Goal: Task Accomplishment & Management: Manage account settings

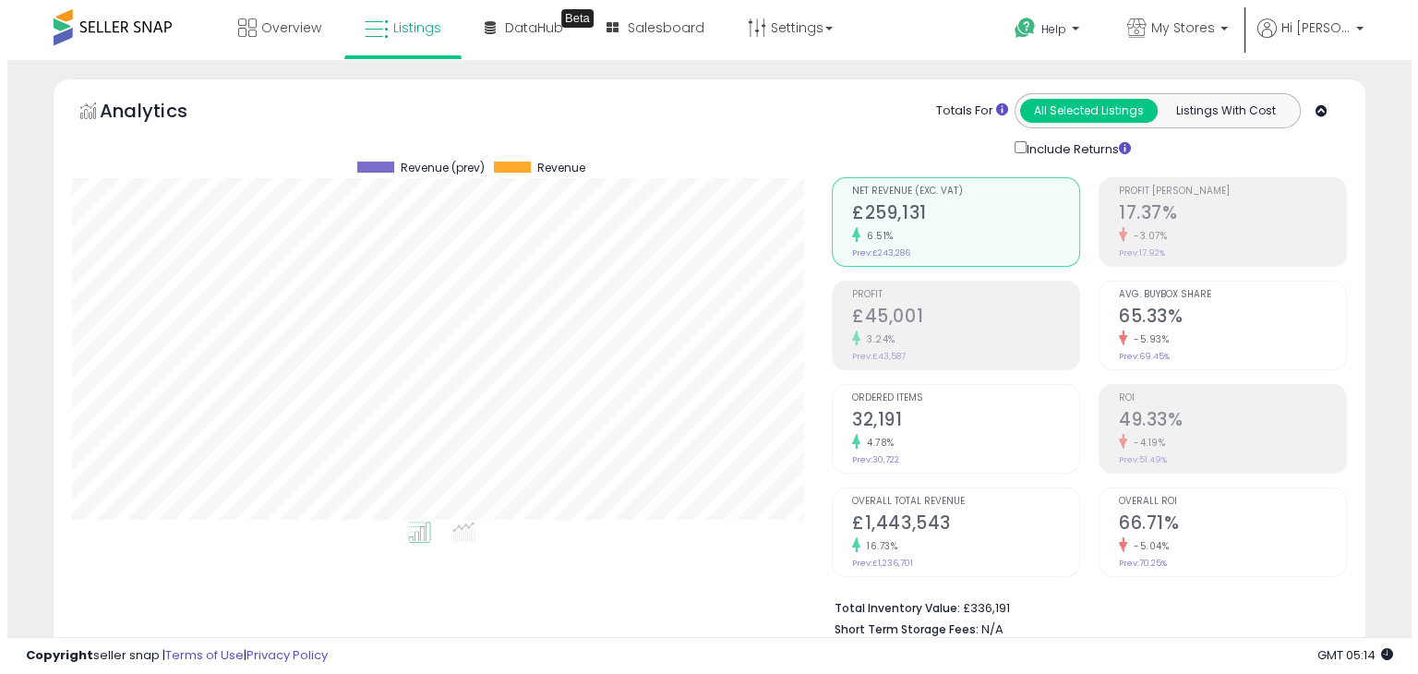
scroll to position [378, 759]
click at [1214, 235] on div "-3.07%" at bounding box center [1225, 236] width 227 height 18
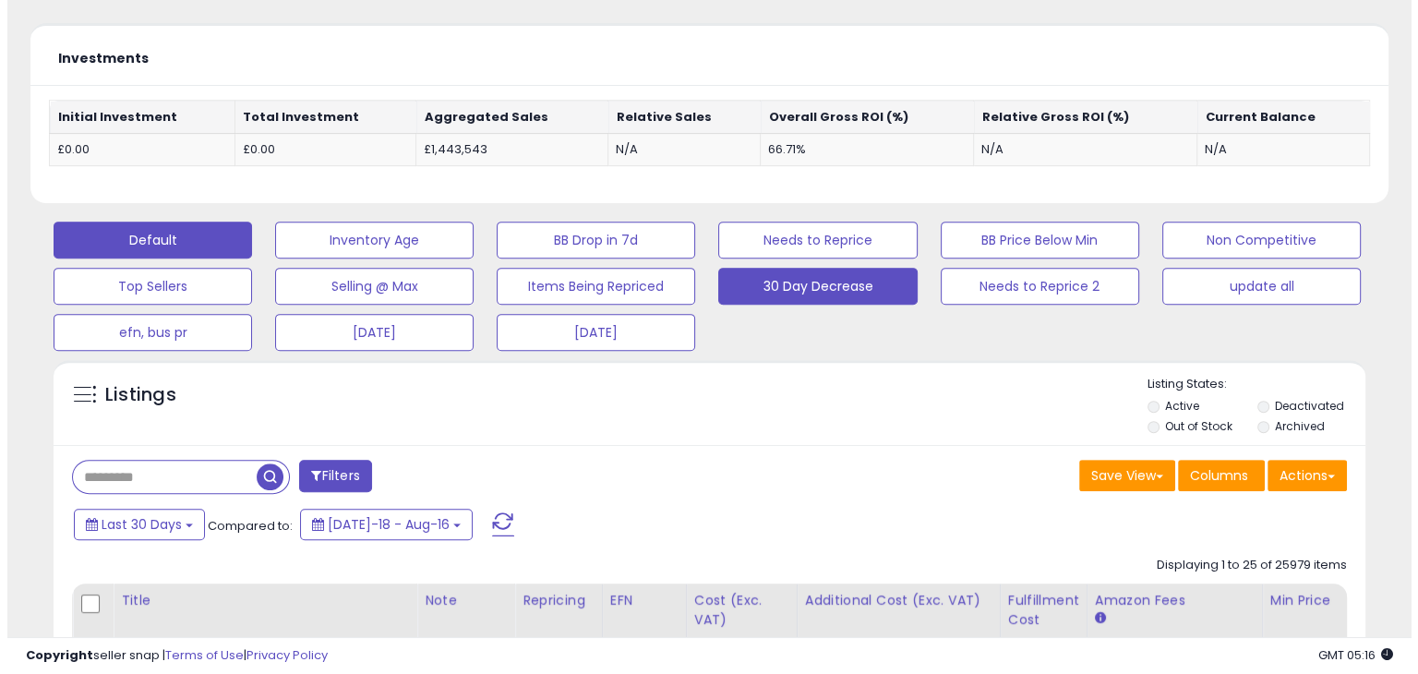
scroll to position [646, 0]
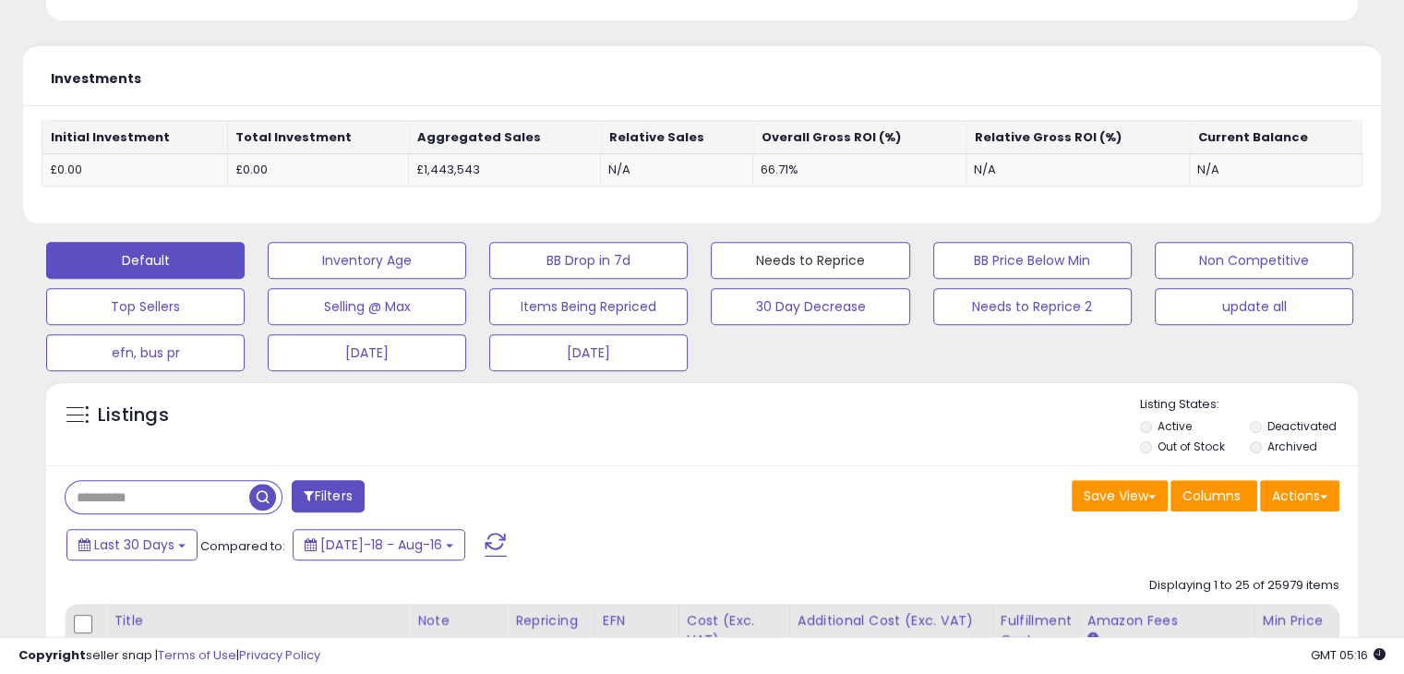
click at [874, 259] on button "Needs to Reprice" at bounding box center [810, 260] width 199 height 37
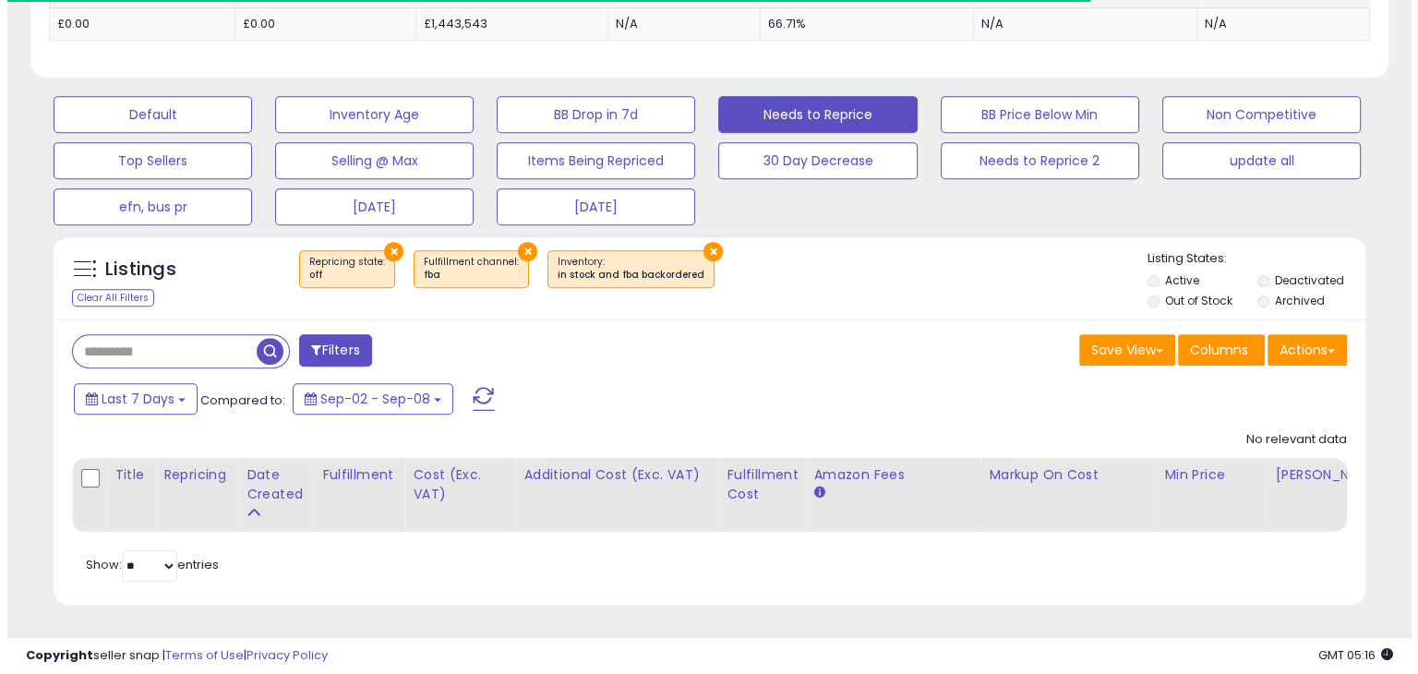
scroll to position [378, 759]
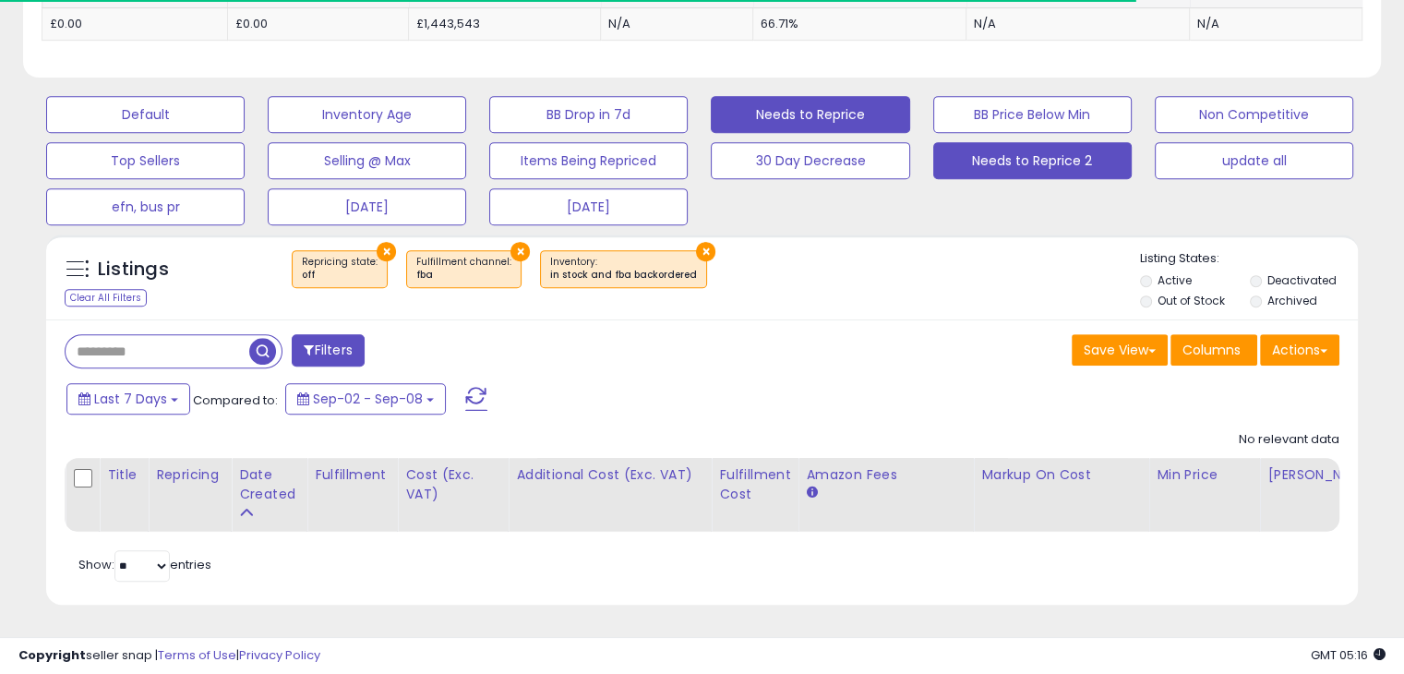
click at [983, 154] on button "Needs to Reprice 2" at bounding box center [1033, 160] width 199 height 37
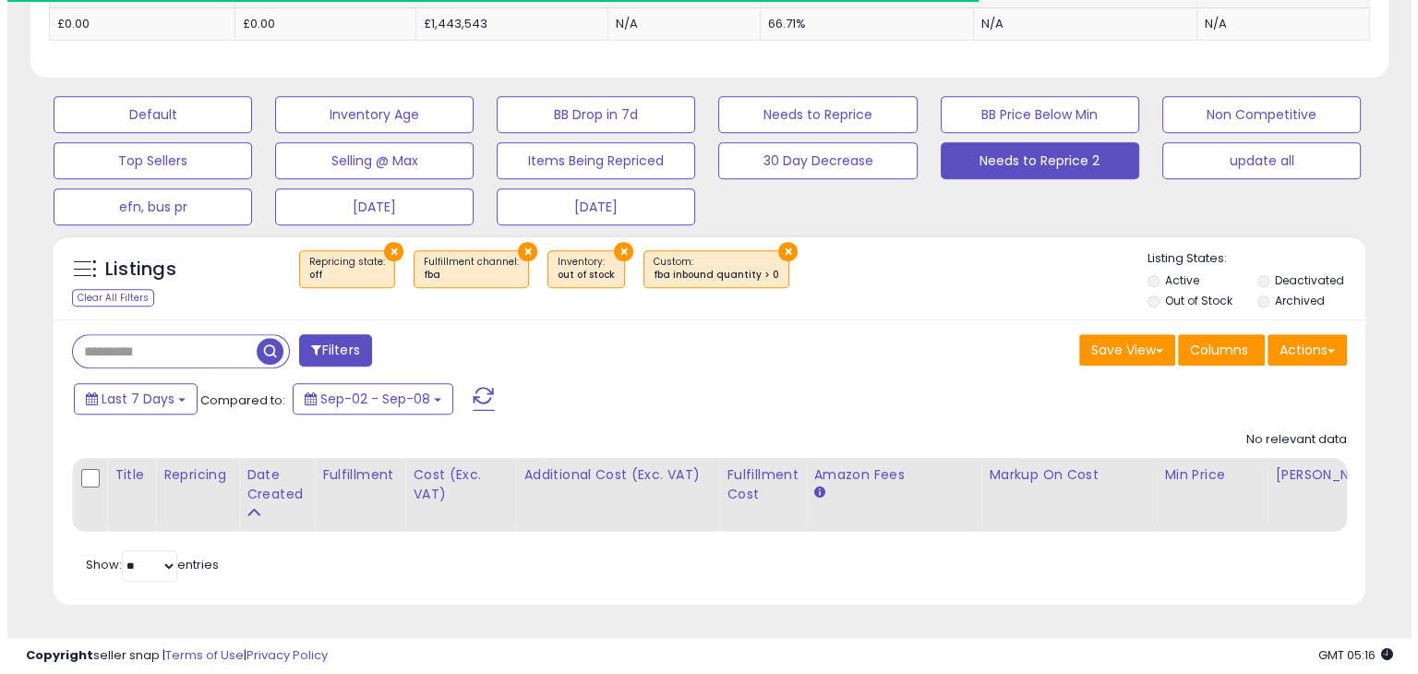
scroll to position [923019, 922638]
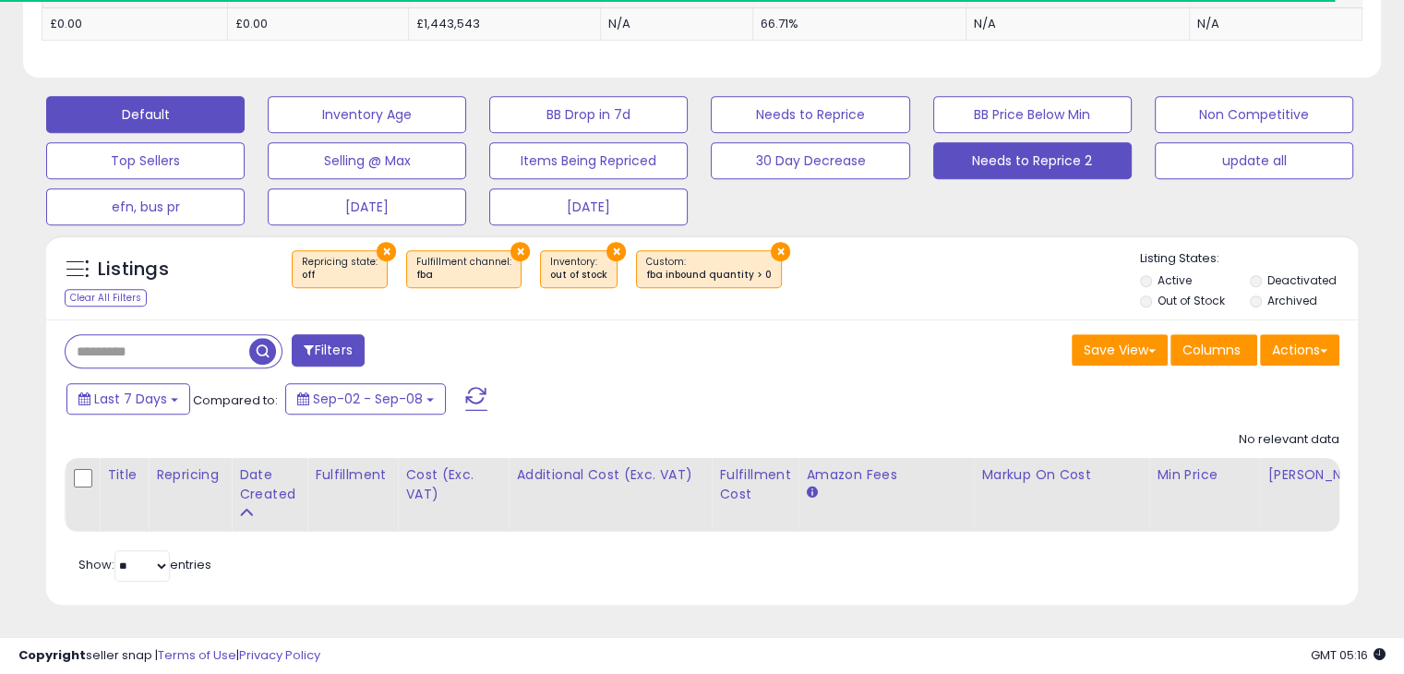
click at [81, 96] on button "Default" at bounding box center [145, 114] width 199 height 37
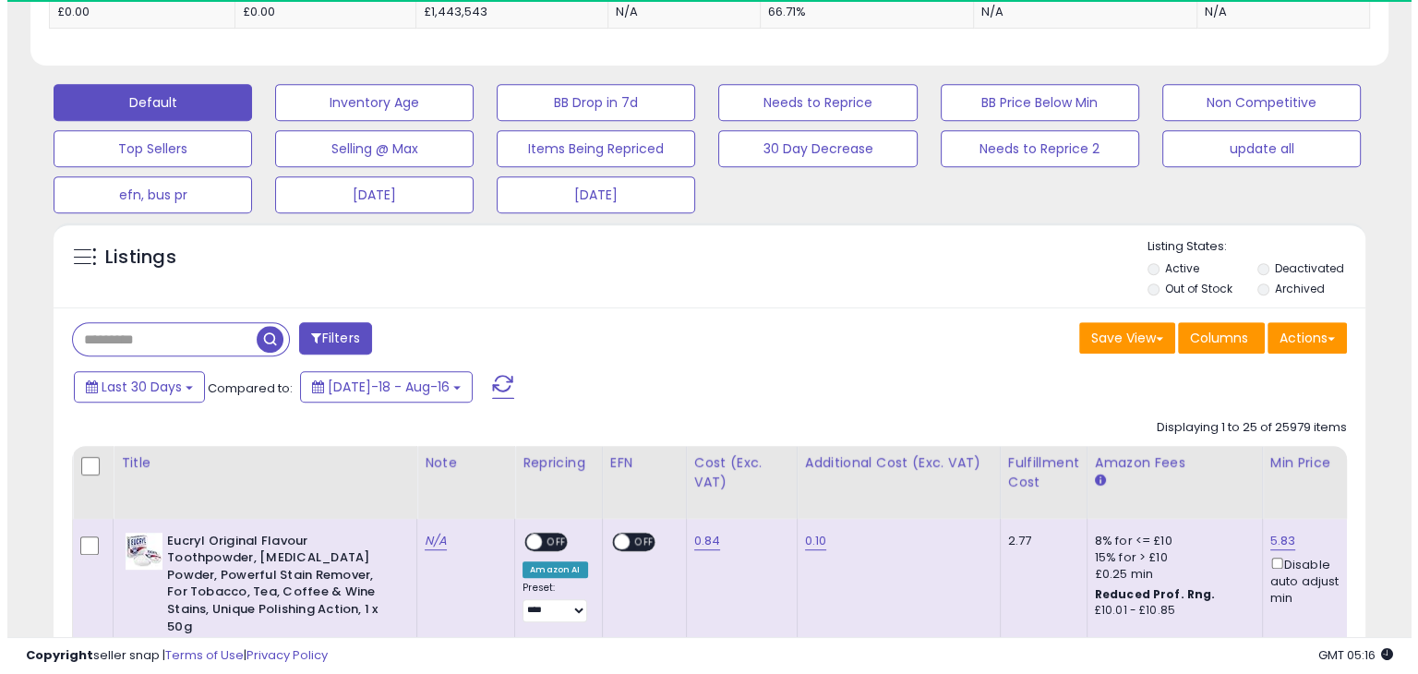
scroll to position [378, 759]
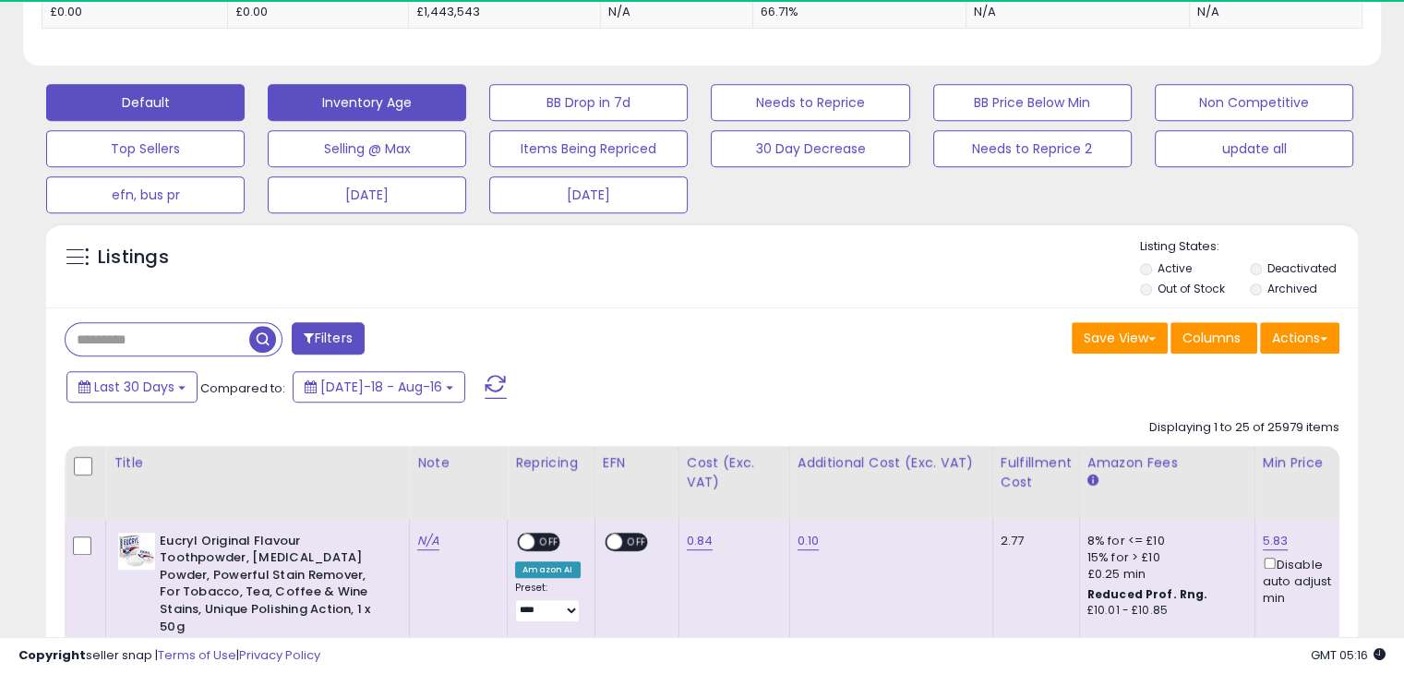
click at [310, 111] on button "Inventory Age" at bounding box center [367, 102] width 199 height 37
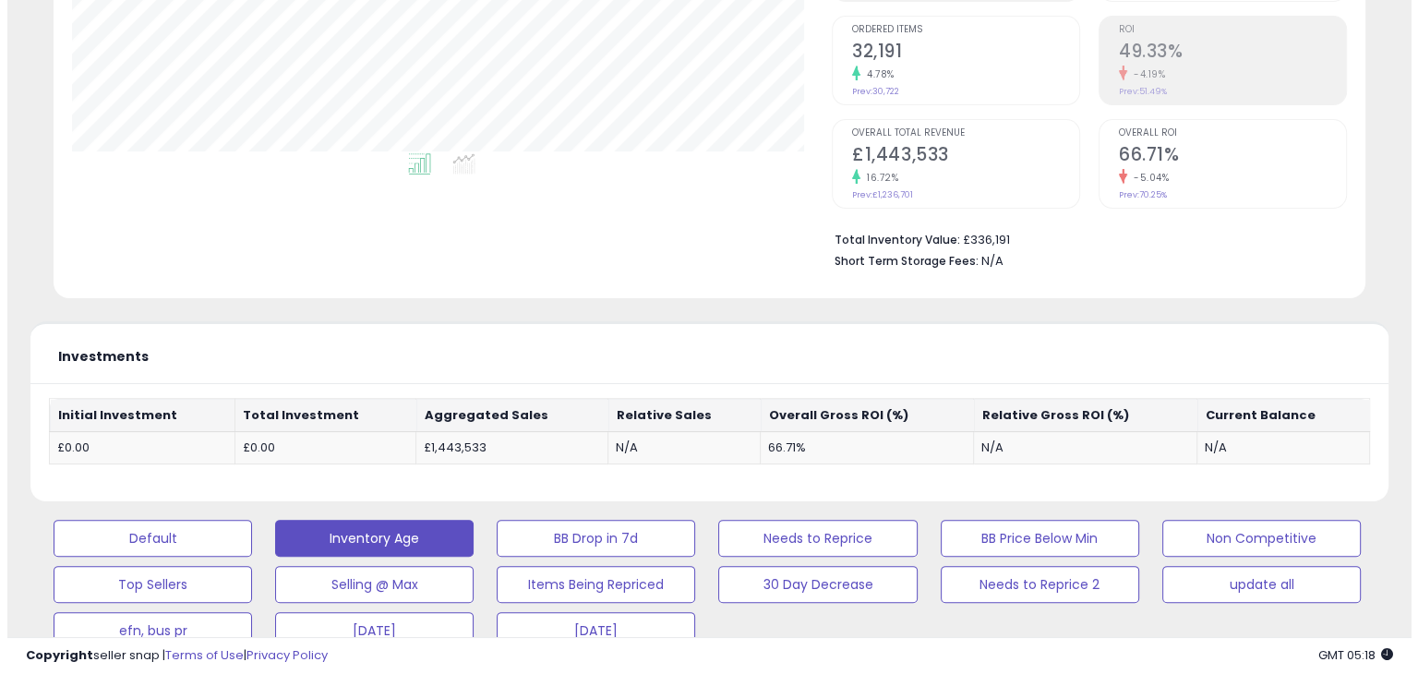
scroll to position [527, 0]
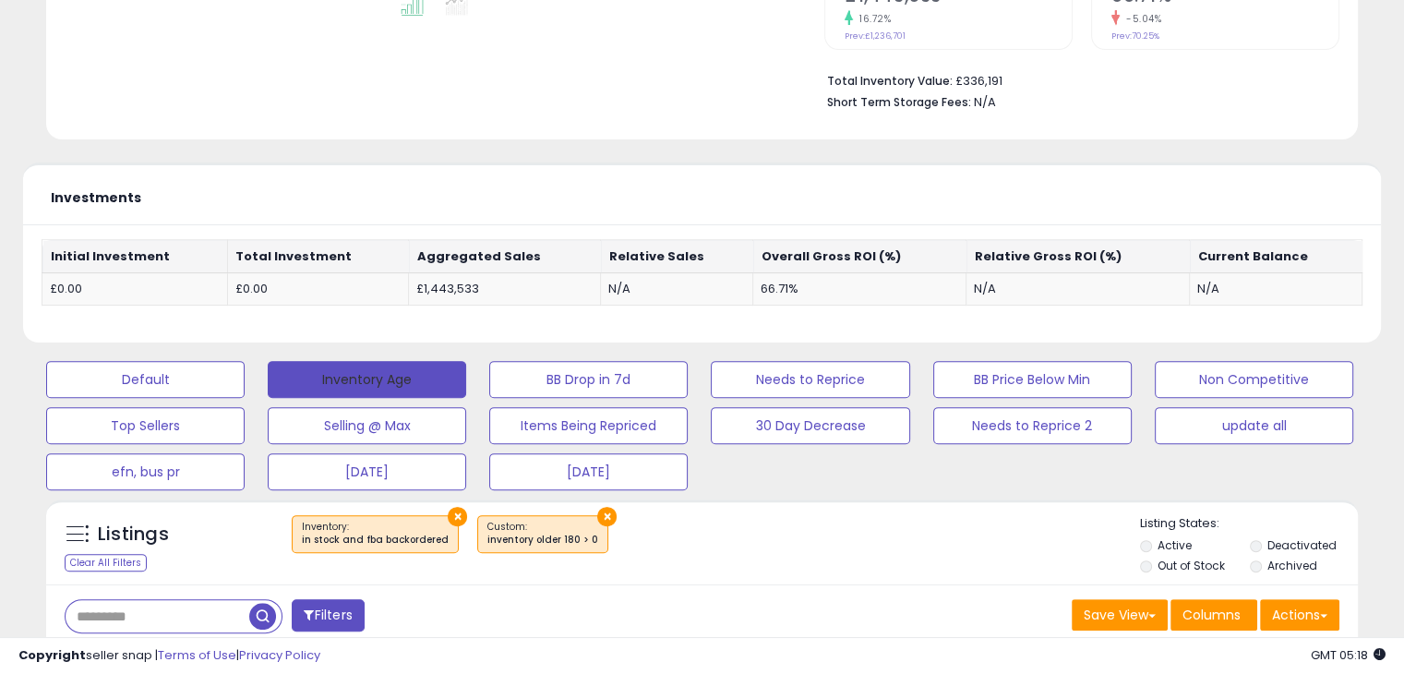
click at [318, 383] on button "Inventory Age" at bounding box center [367, 379] width 199 height 37
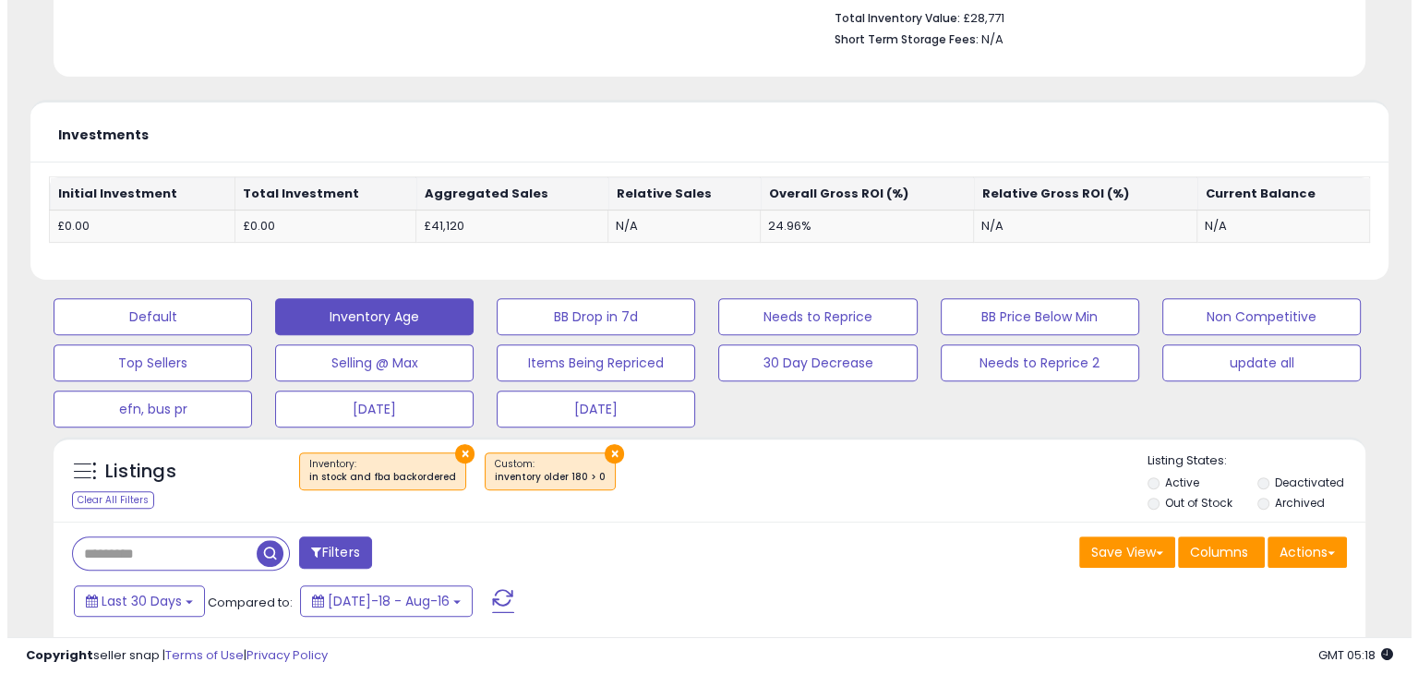
scroll to position [712, 0]
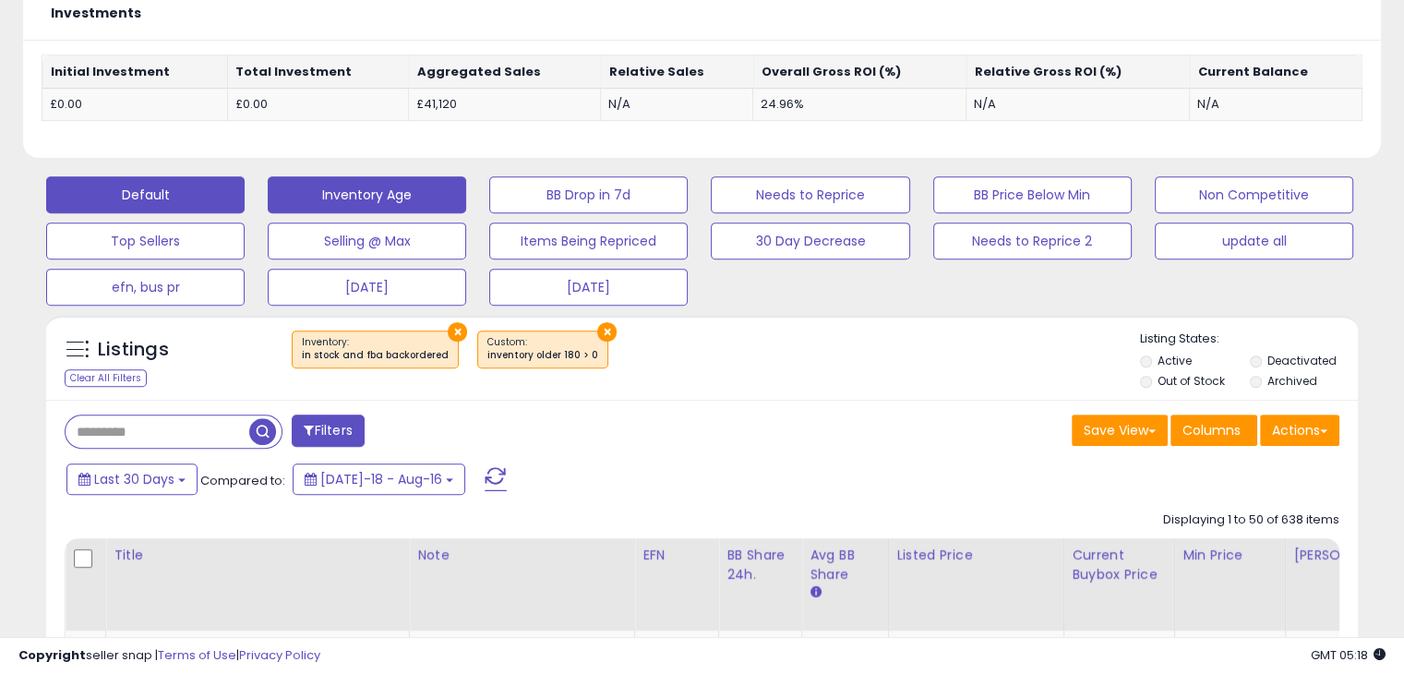
click at [166, 195] on button "Default" at bounding box center [145, 194] width 199 height 37
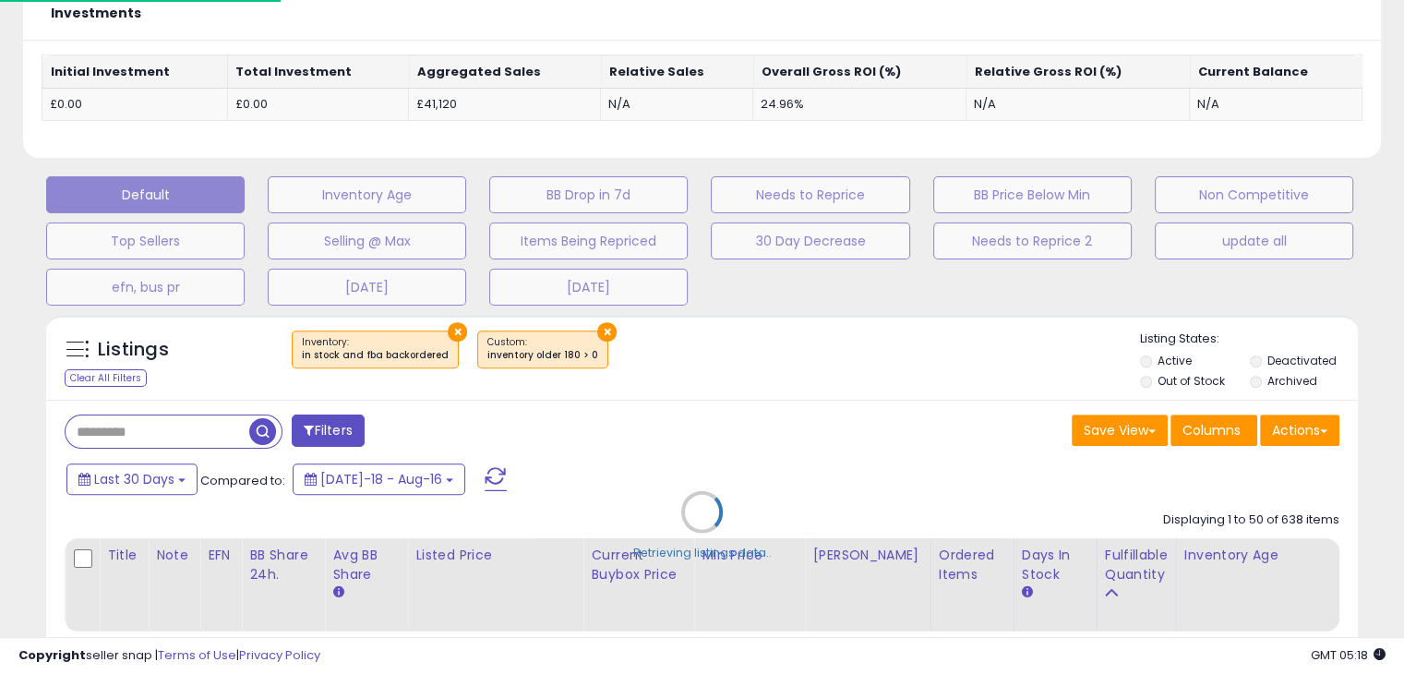
scroll to position [378, 768]
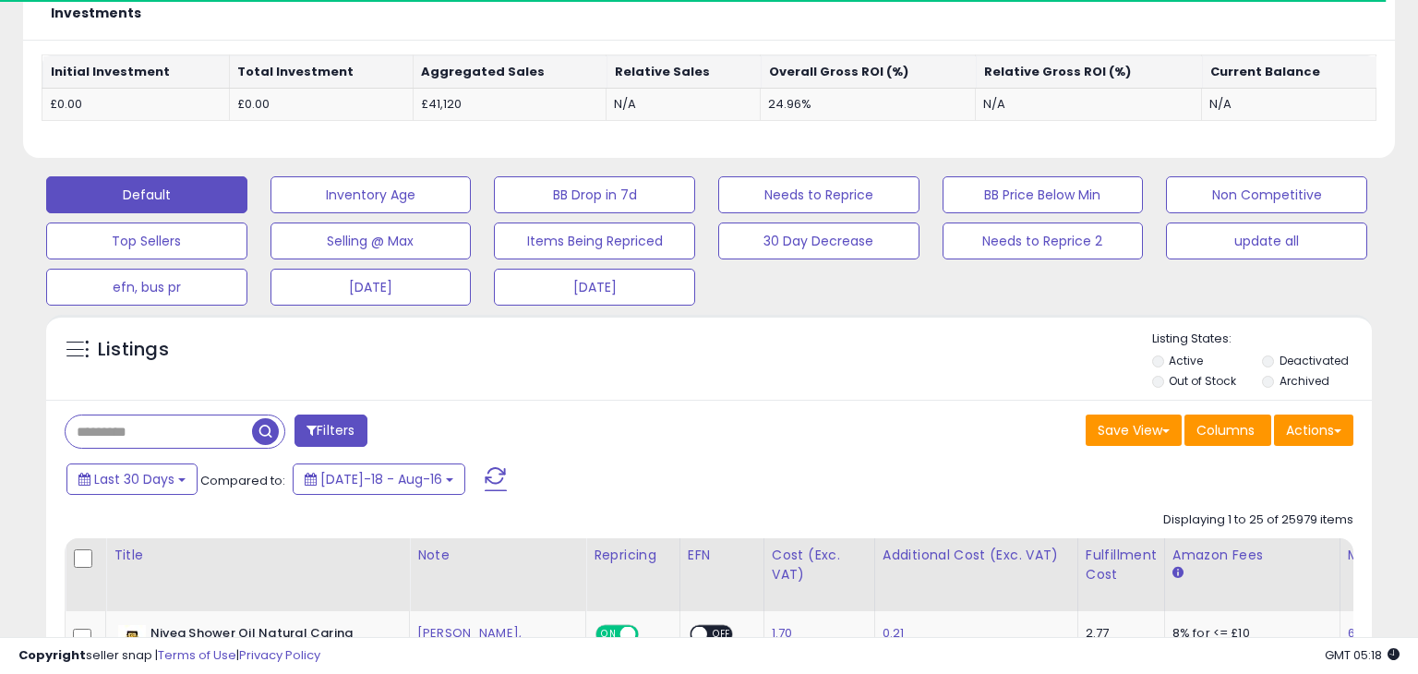
select select "**"
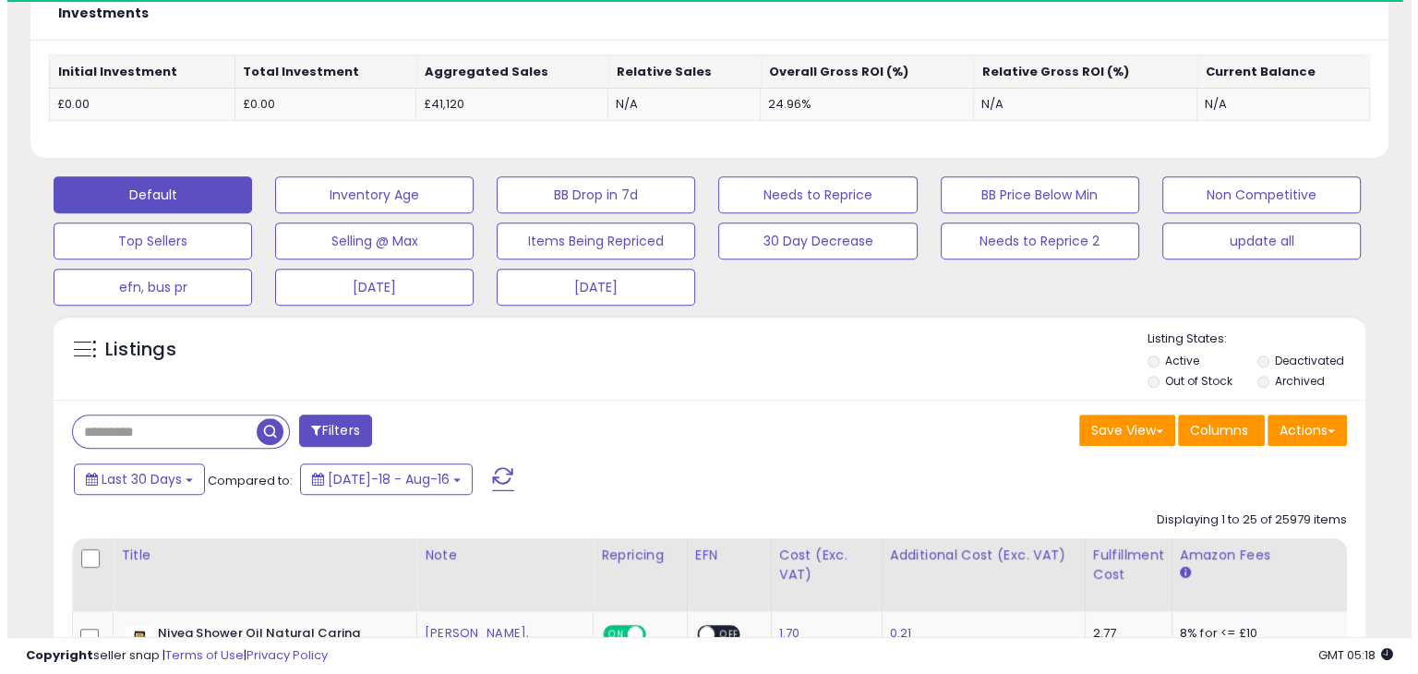
scroll to position [923019, 922638]
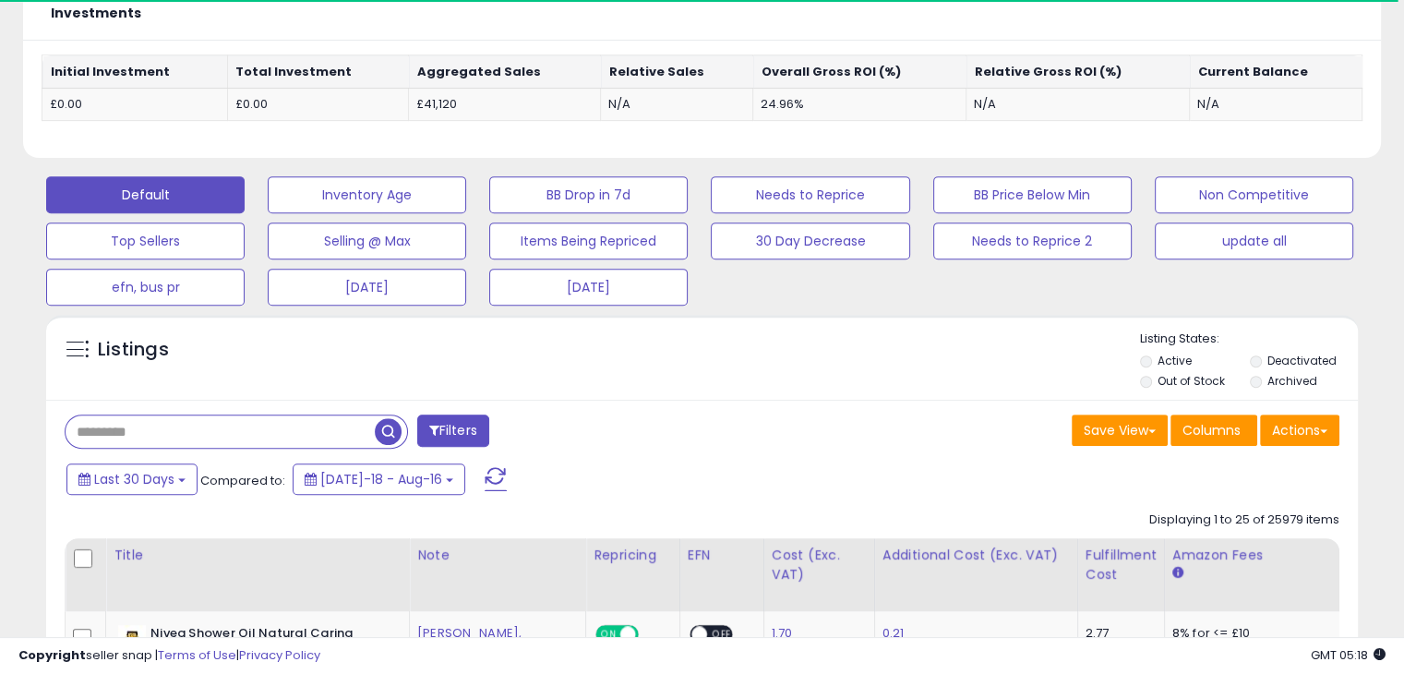
paste input "**********"
type input "**********"
click at [398, 425] on span "button" at bounding box center [388, 431] width 27 height 27
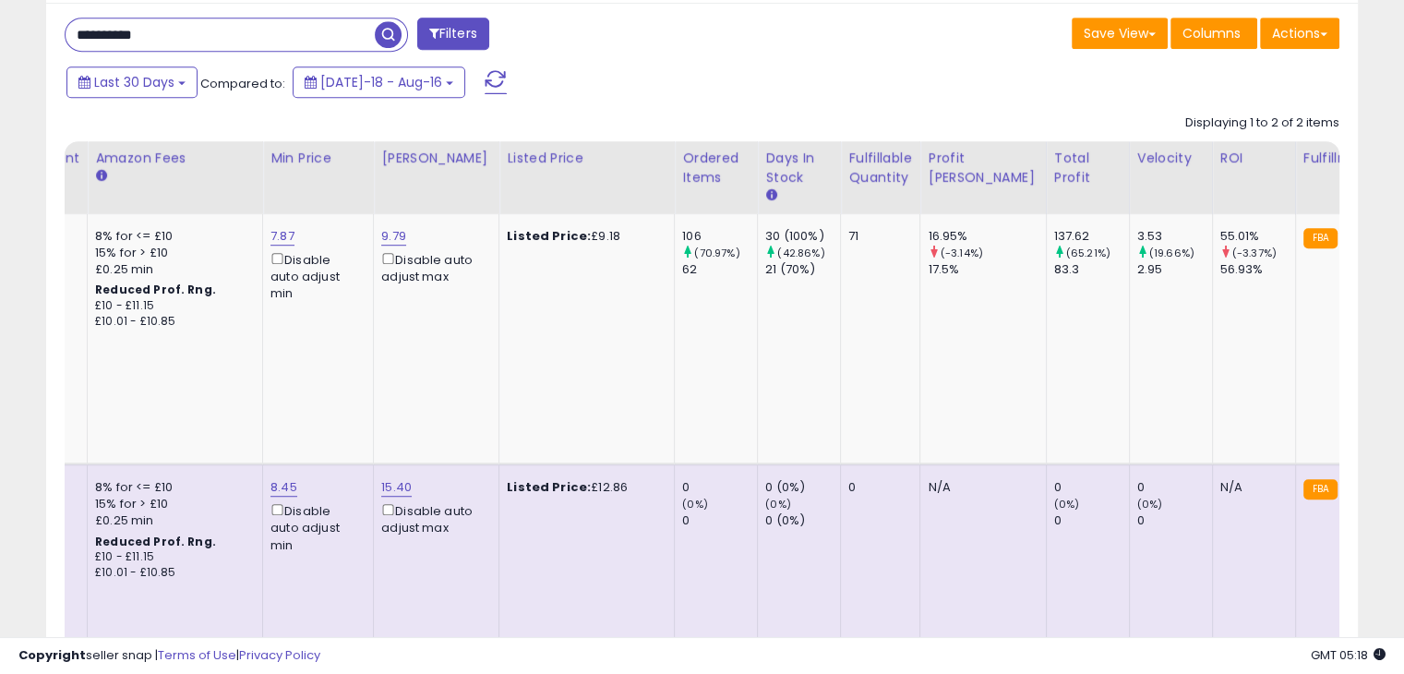
scroll to position [0, 414]
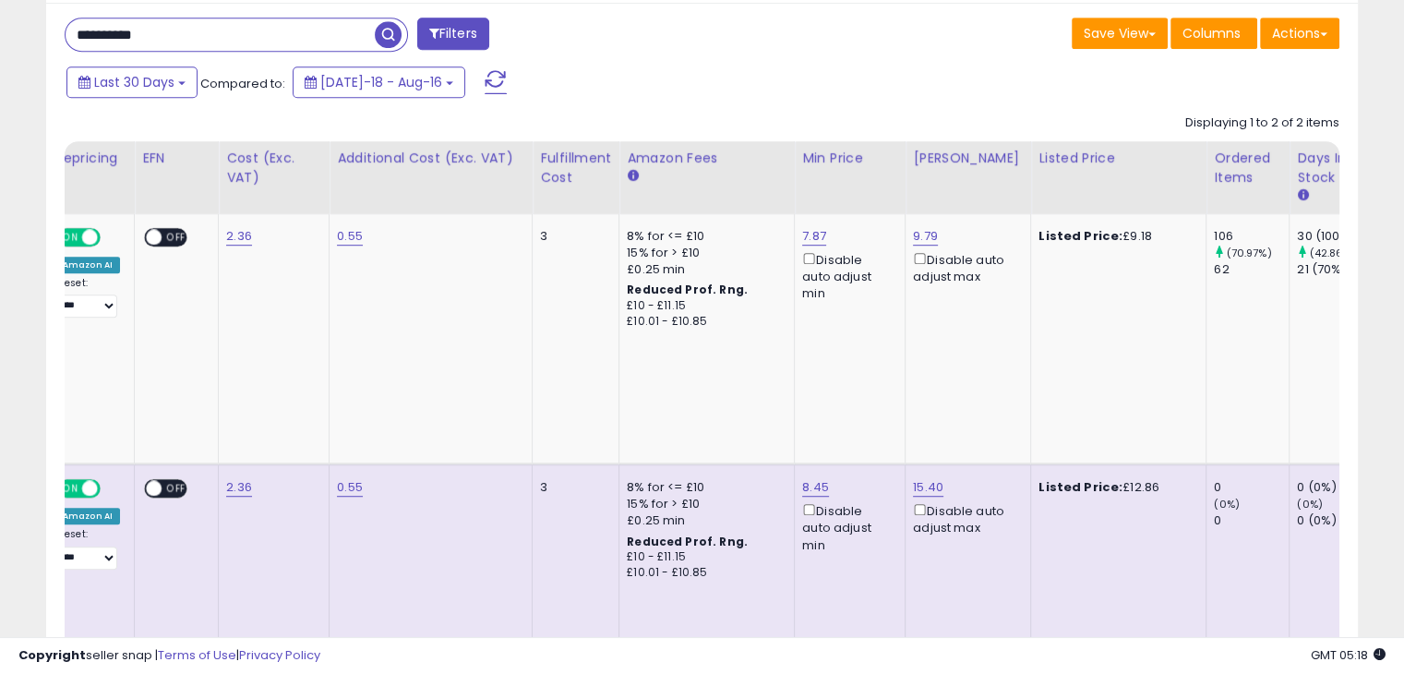
click at [138, 514] on td "ON OFF" at bounding box center [177, 589] width 84 height 251
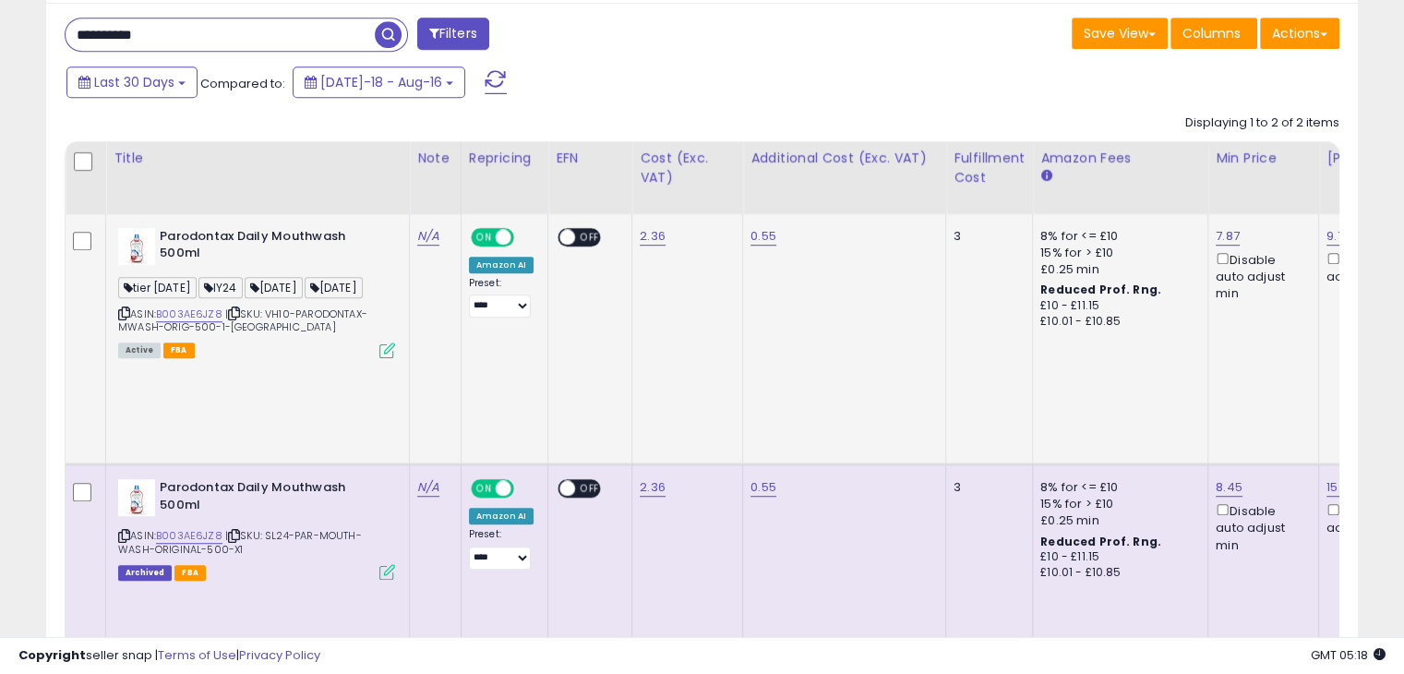
click at [386, 358] on icon at bounding box center [388, 351] width 16 height 16
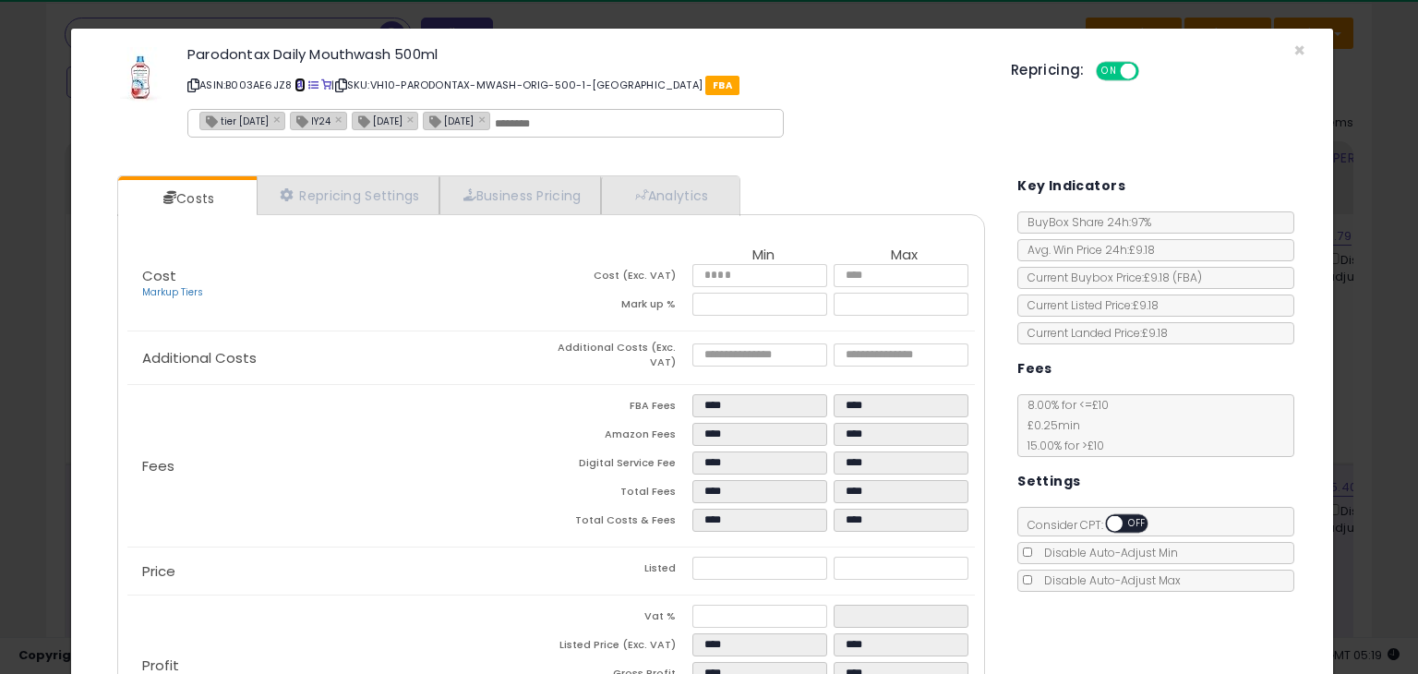
scroll to position [923019, 922630]
click at [0, 139] on div "× Close Parodontax Daily Mouthwash 500ml ASIN: B003AE6JZ8 | SKU: VH10-PARODONTA…" at bounding box center [709, 337] width 1418 height 674
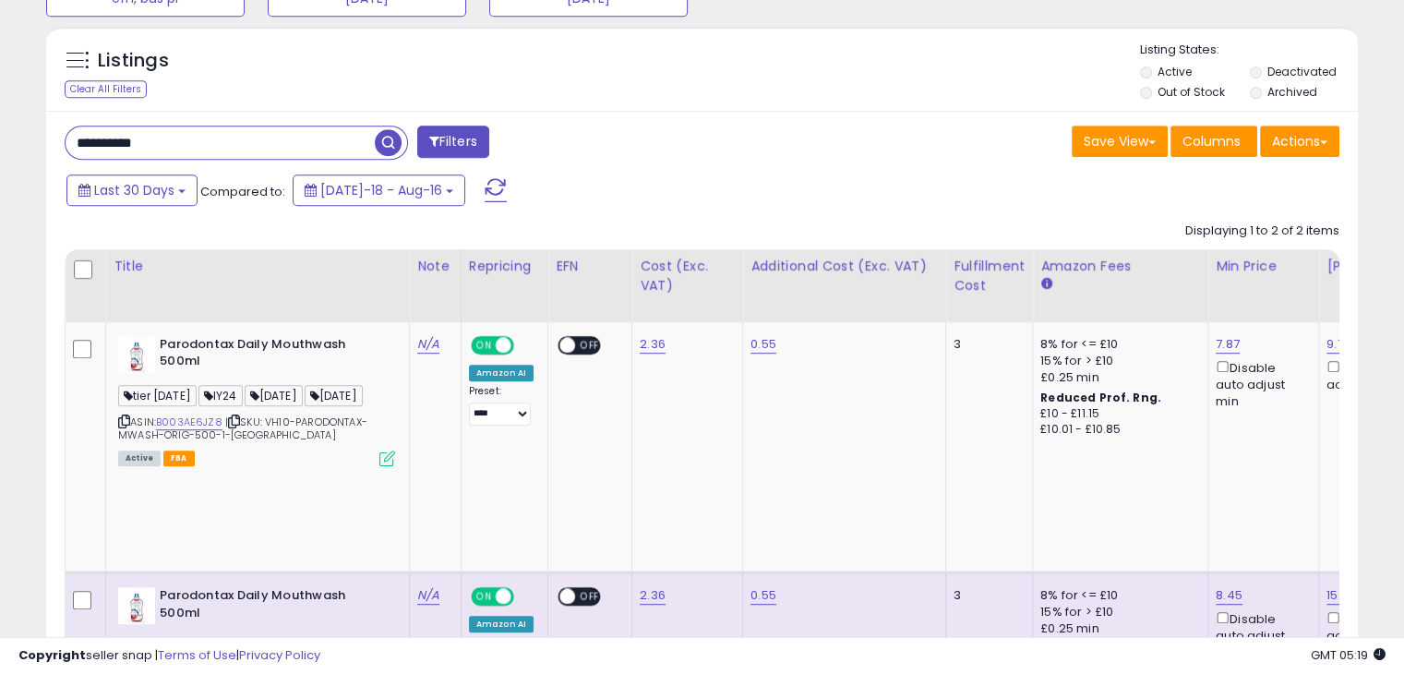
scroll to position [1109, 0]
